Goal: Complete application form

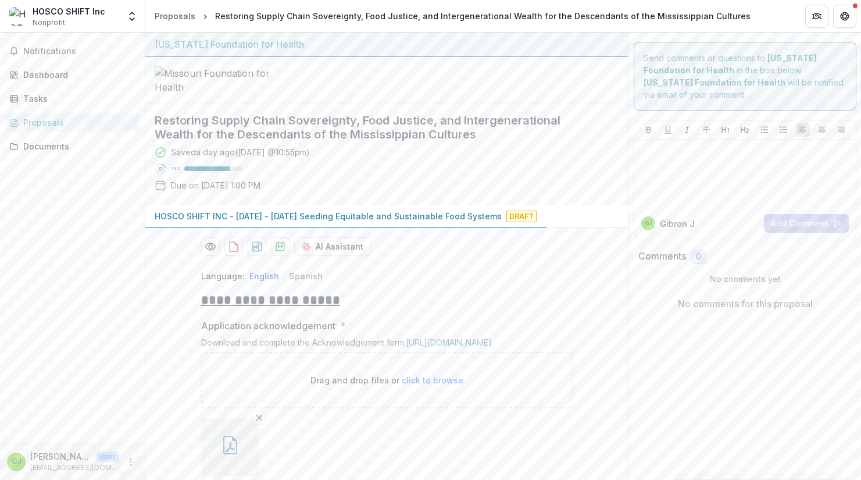
scroll to position [603, 0]
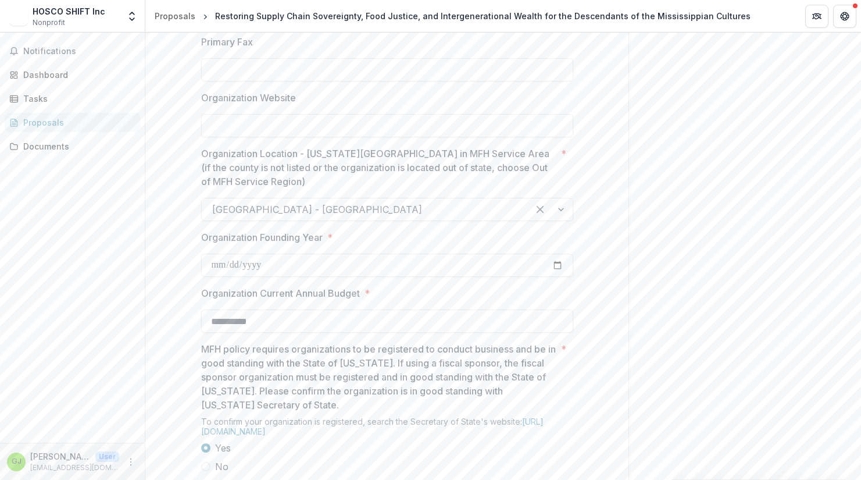
scroll to position [905, 0]
type input "**********"
click at [528, 186] on p "Organization Location - [US_STATE][GEOGRAPHIC_DATA] in MFH Service Area (if the…" at bounding box center [378, 165] width 355 height 42
click at [215, 214] on input "Organization Location - [US_STATE][GEOGRAPHIC_DATA] in MFH Service Area (if the…" at bounding box center [213, 207] width 3 height 14
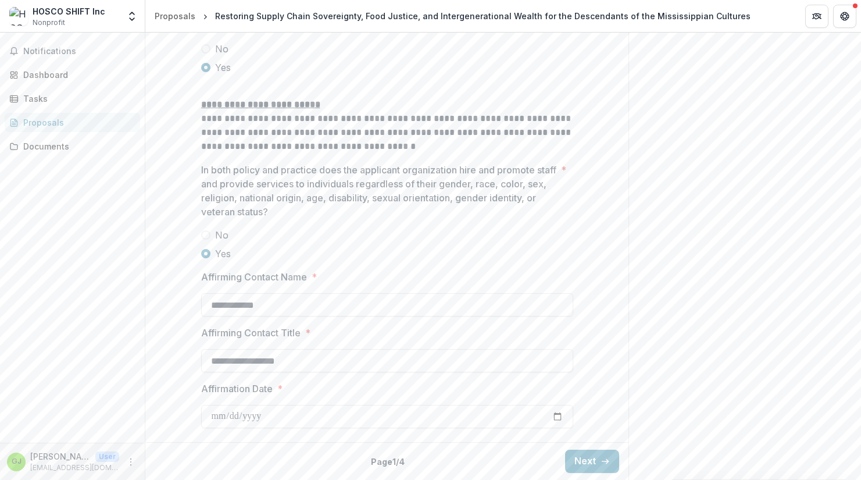
scroll to position [1988, 0]
click at [594, 457] on button "Next" at bounding box center [592, 460] width 54 height 23
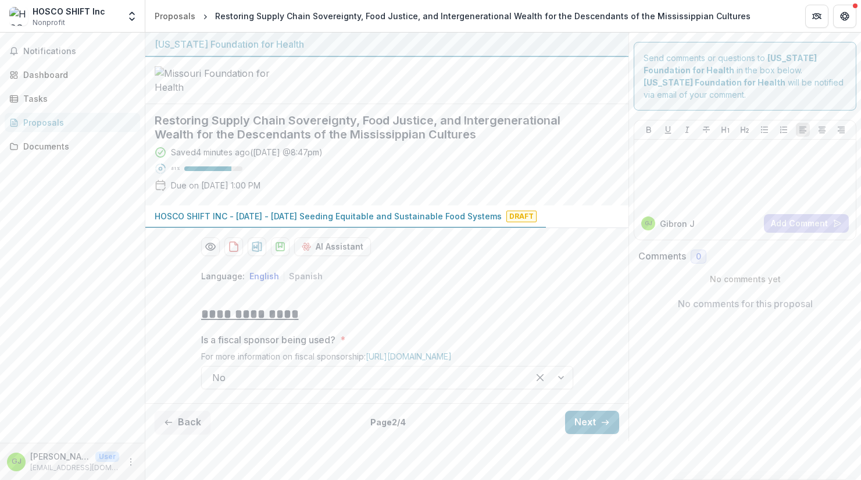
scroll to position [59, 0]
click at [595, 434] on button "Next" at bounding box center [592, 421] width 54 height 23
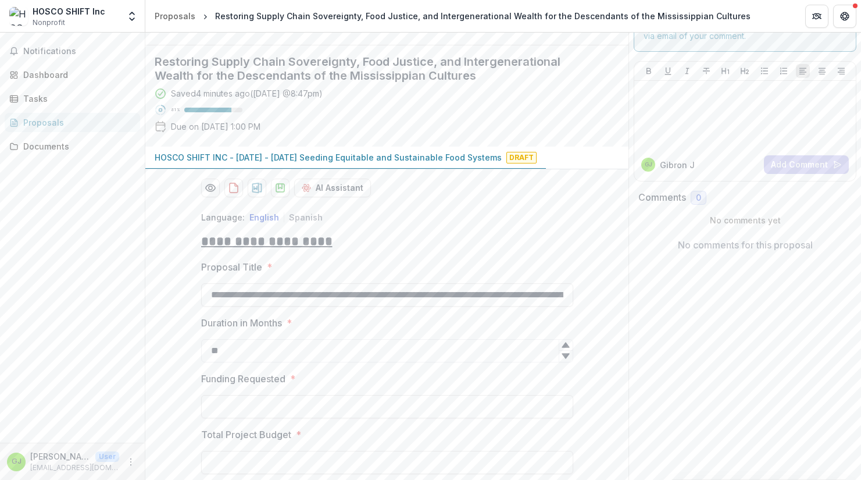
type input "**********"
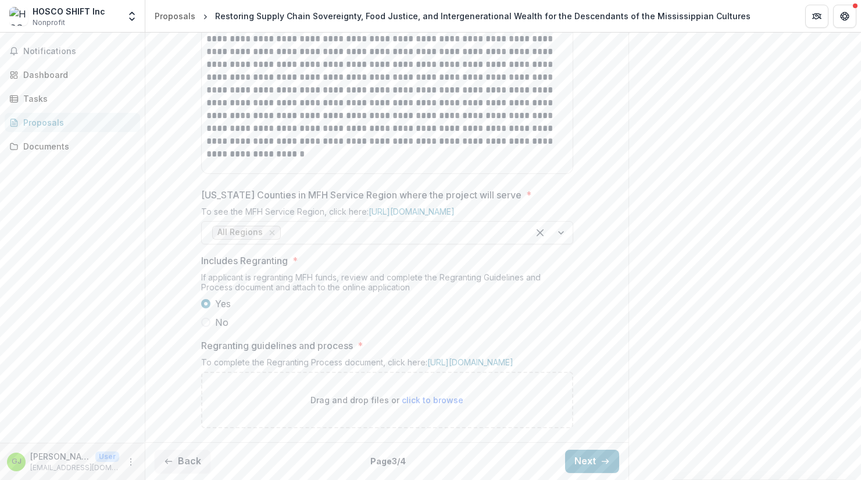
scroll to position [700, 0]
click at [427, 360] on link "[URL][DOMAIN_NAME]" at bounding box center [470, 362] width 86 height 10
click at [582, 457] on button "Next" at bounding box center [592, 460] width 54 height 23
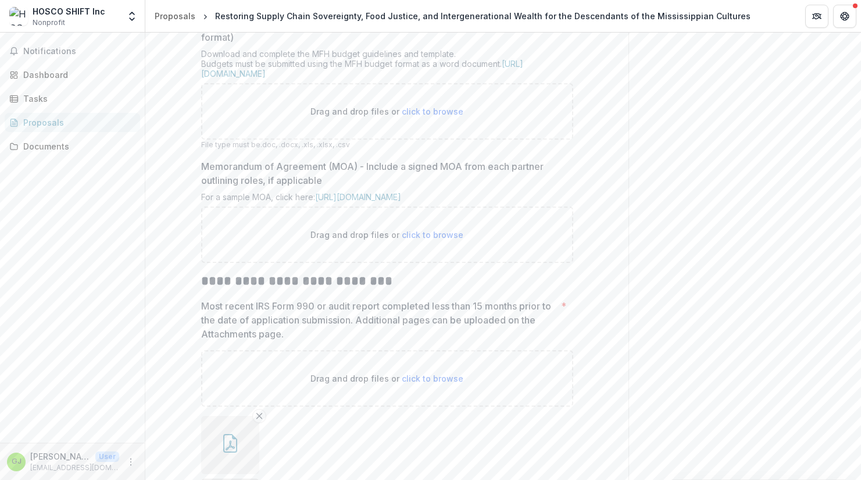
scroll to position [588, 0]
click at [401, 199] on link "[URL][DOMAIN_NAME]" at bounding box center [358, 195] width 86 height 10
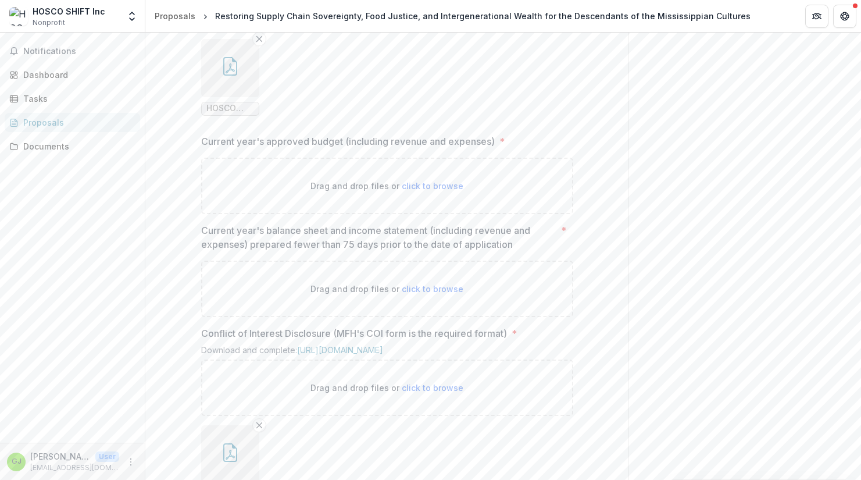
scroll to position [1161, 0]
